Goal: Task Accomplishment & Management: Use online tool/utility

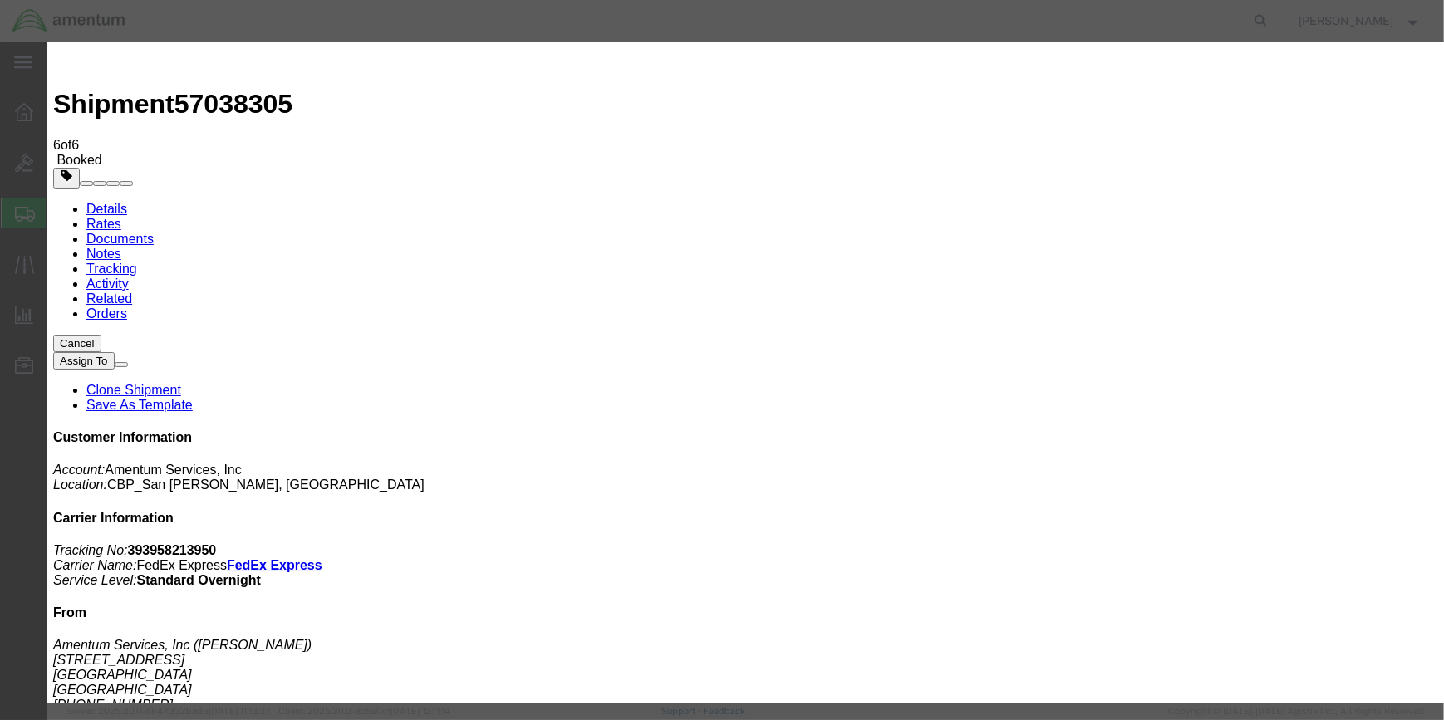
drag, startPoint x: 417, startPoint y: 172, endPoint x: 521, endPoint y: 180, distance: 104.2
type input "C:\fakepath\EHO 57038305.pdf"
select select
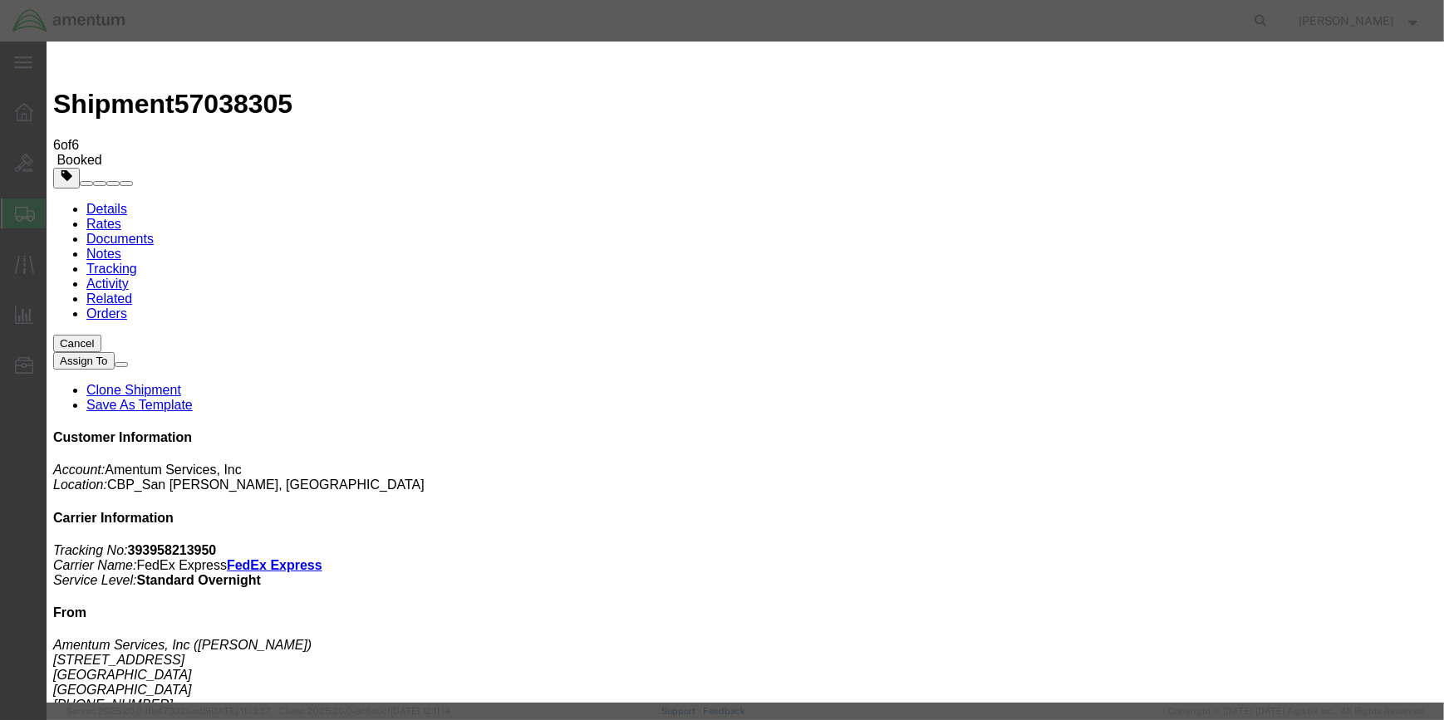
select select
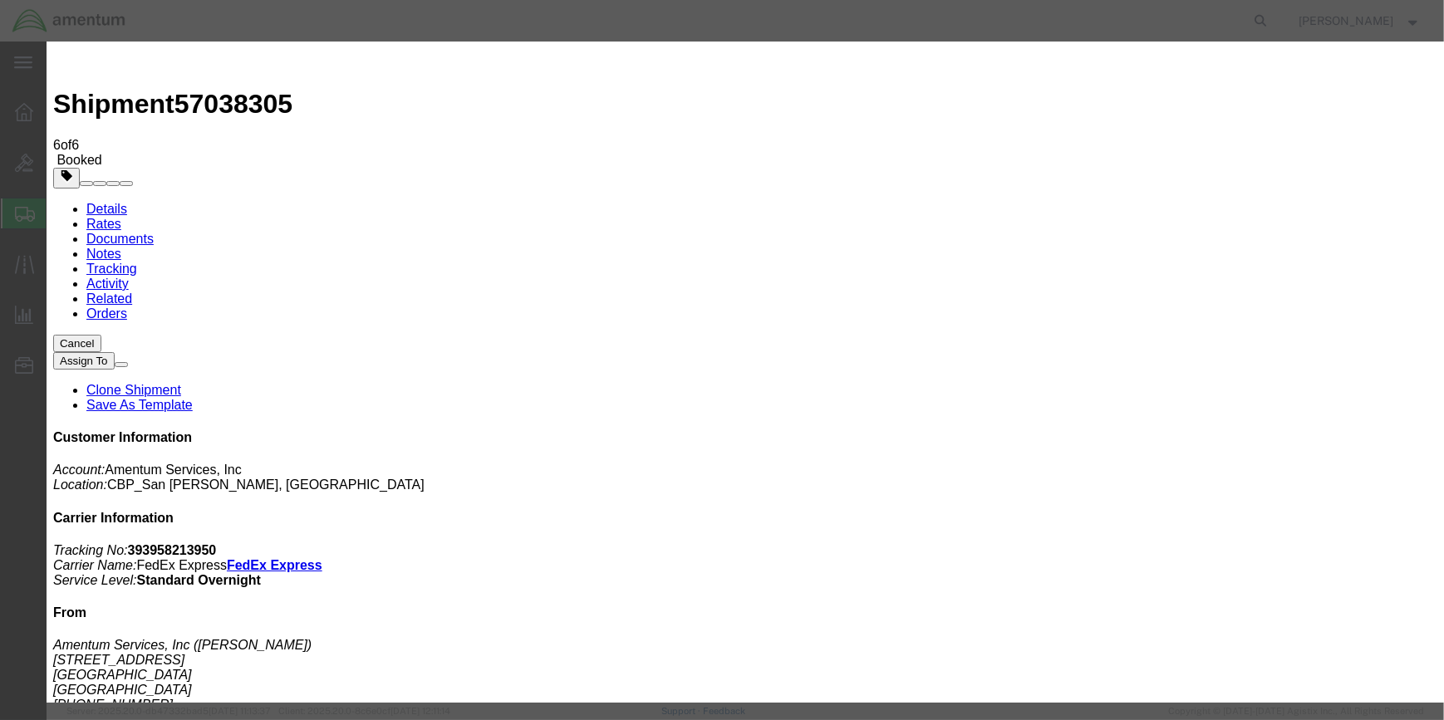
type input "C:\fakepath\EHO 57038305.pdf"
select select
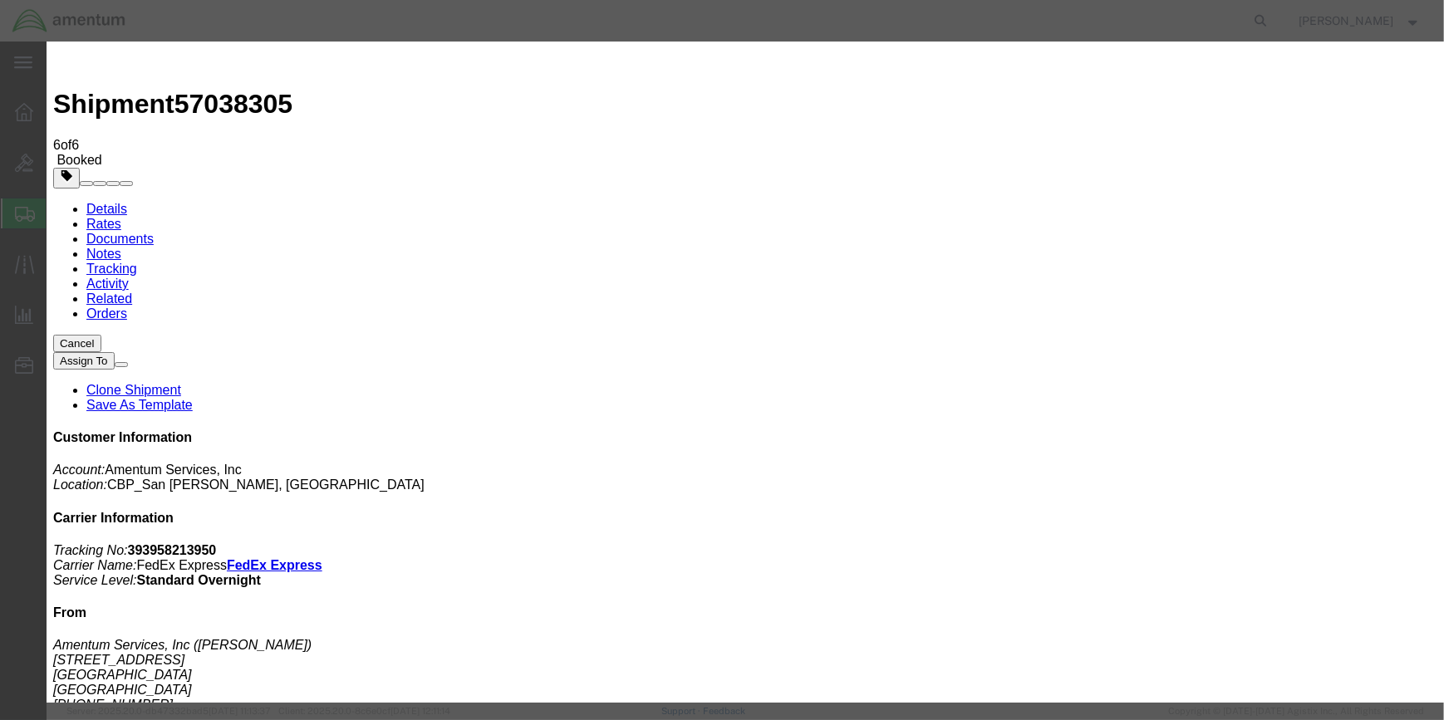
select select
